Goal: Check status: Check status

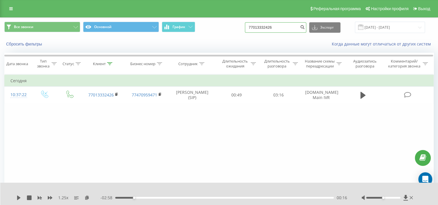
click at [291, 25] on input "77013332426" at bounding box center [275, 27] width 61 height 10
paste input "470534148"
type input "77470534148"
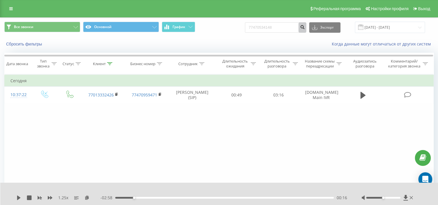
click at [305, 27] on icon "submit" at bounding box center [302, 26] width 5 height 3
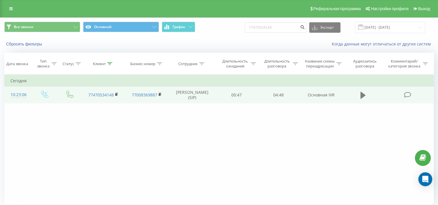
click at [362, 99] on icon at bounding box center [362, 95] width 5 height 7
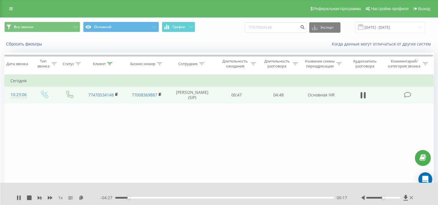
click at [362, 98] on icon at bounding box center [361, 95] width 2 height 6
